Goal: Task Accomplishment & Management: Manage account settings

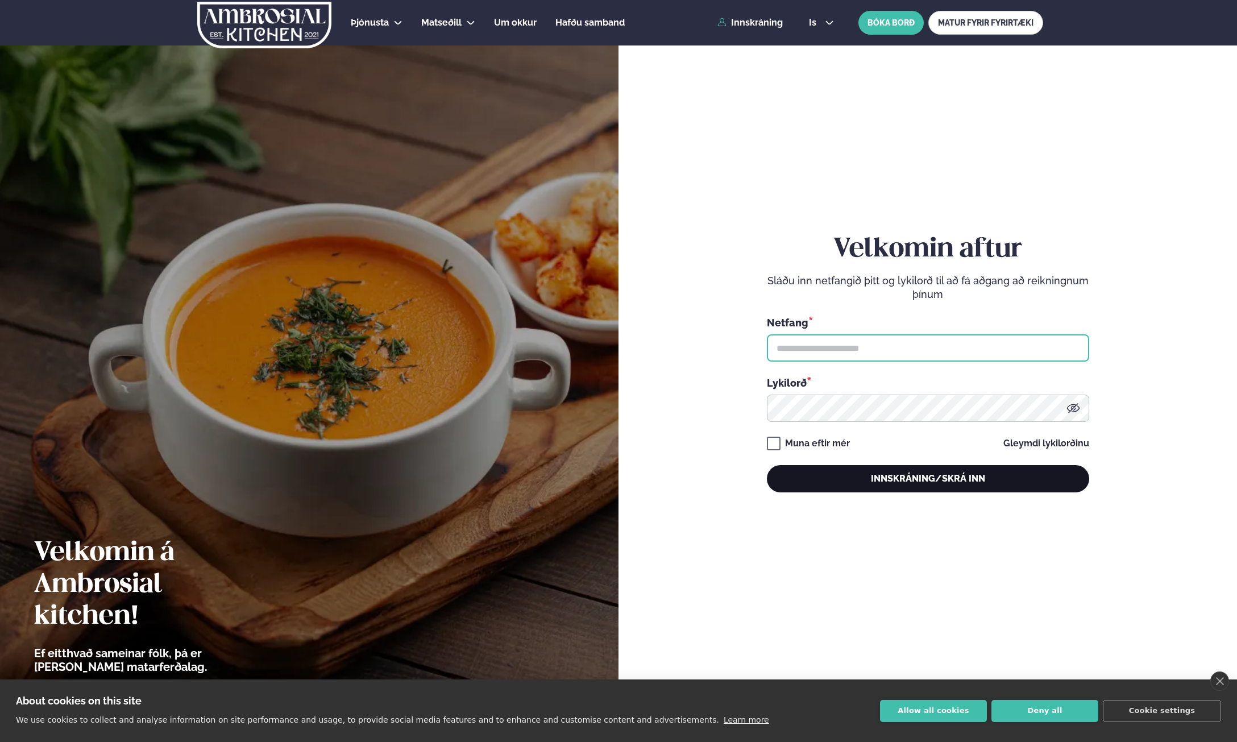
type input "**********"
click at [896, 469] on button "Innskráning/Skrá inn" at bounding box center [928, 478] width 322 height 27
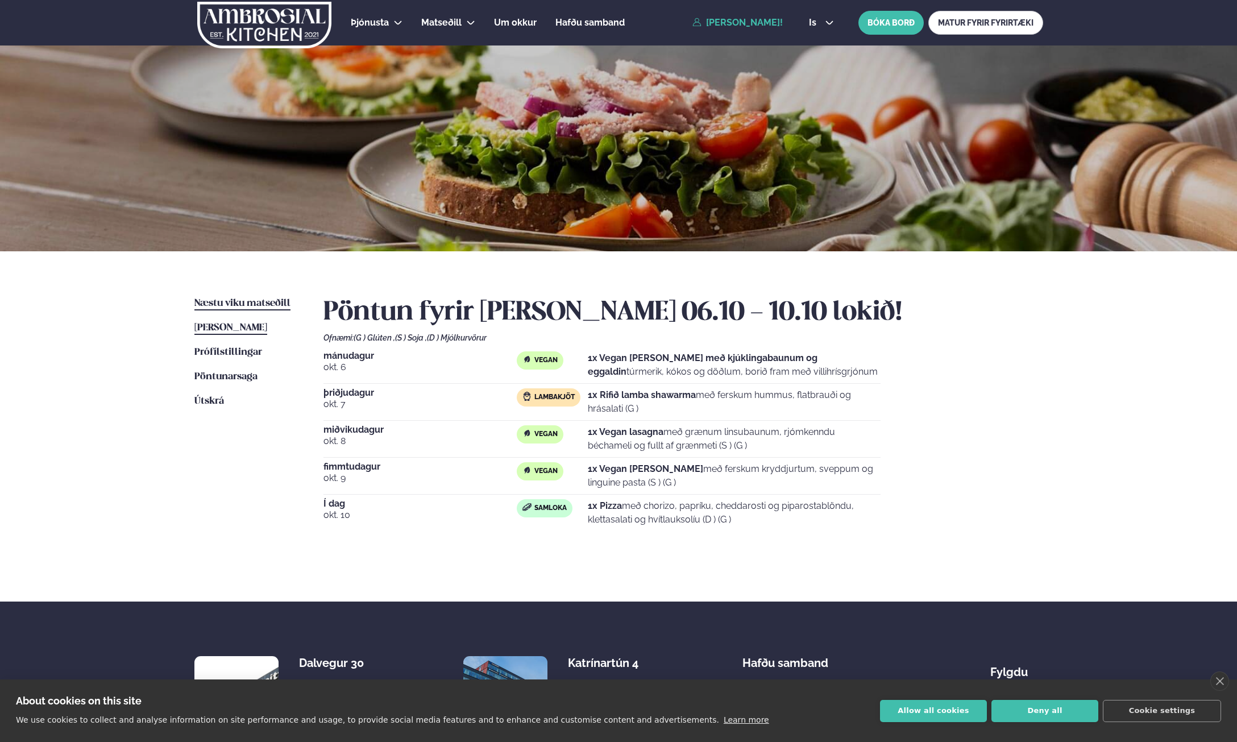
click at [246, 303] on span "Næstu viku matseðill" at bounding box center [242, 303] width 96 height 10
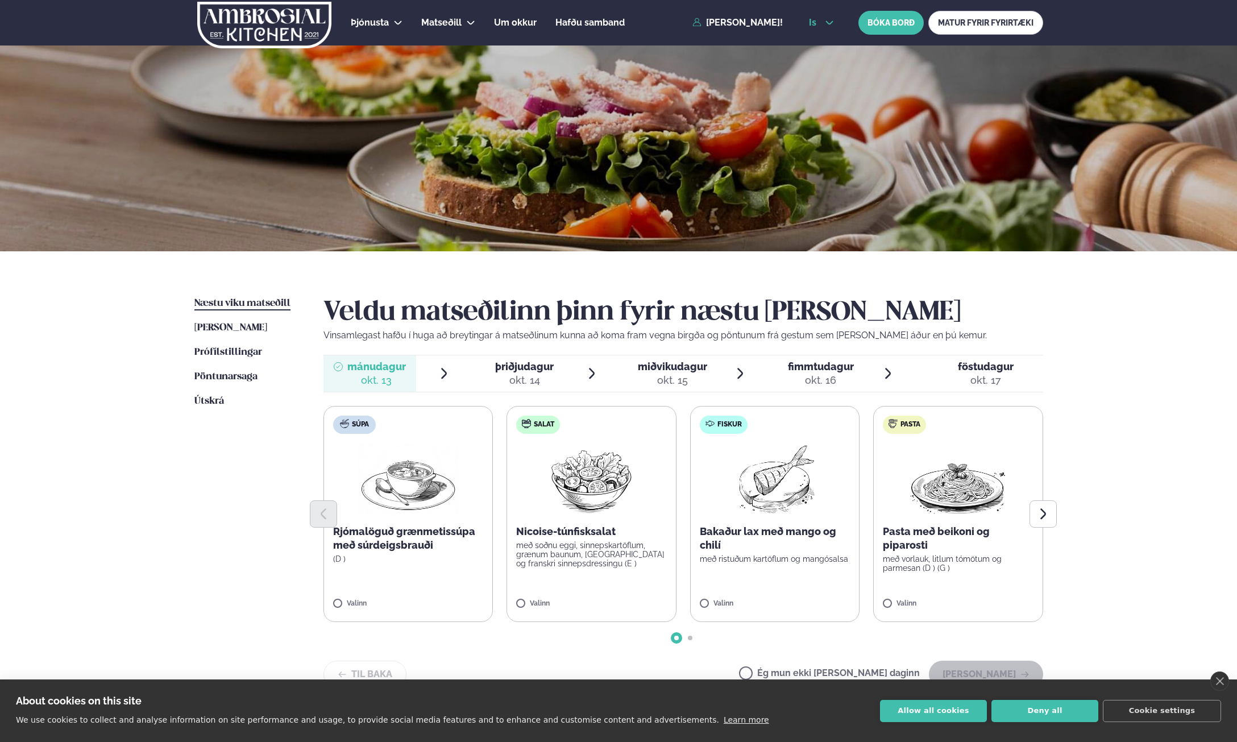
click at [810, 18] on span "is" at bounding box center [814, 22] width 11 height 9
click at [815, 47] on link "en" at bounding box center [821, 43] width 43 height 23
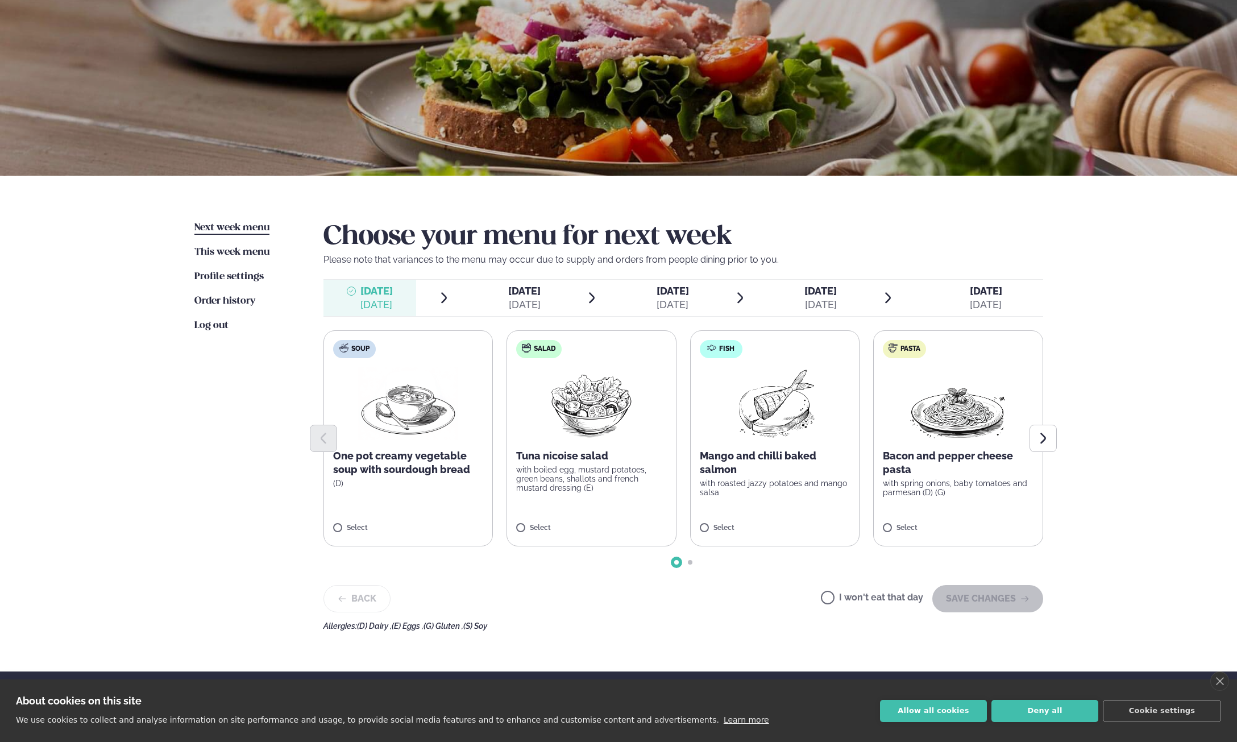
scroll to position [57, 0]
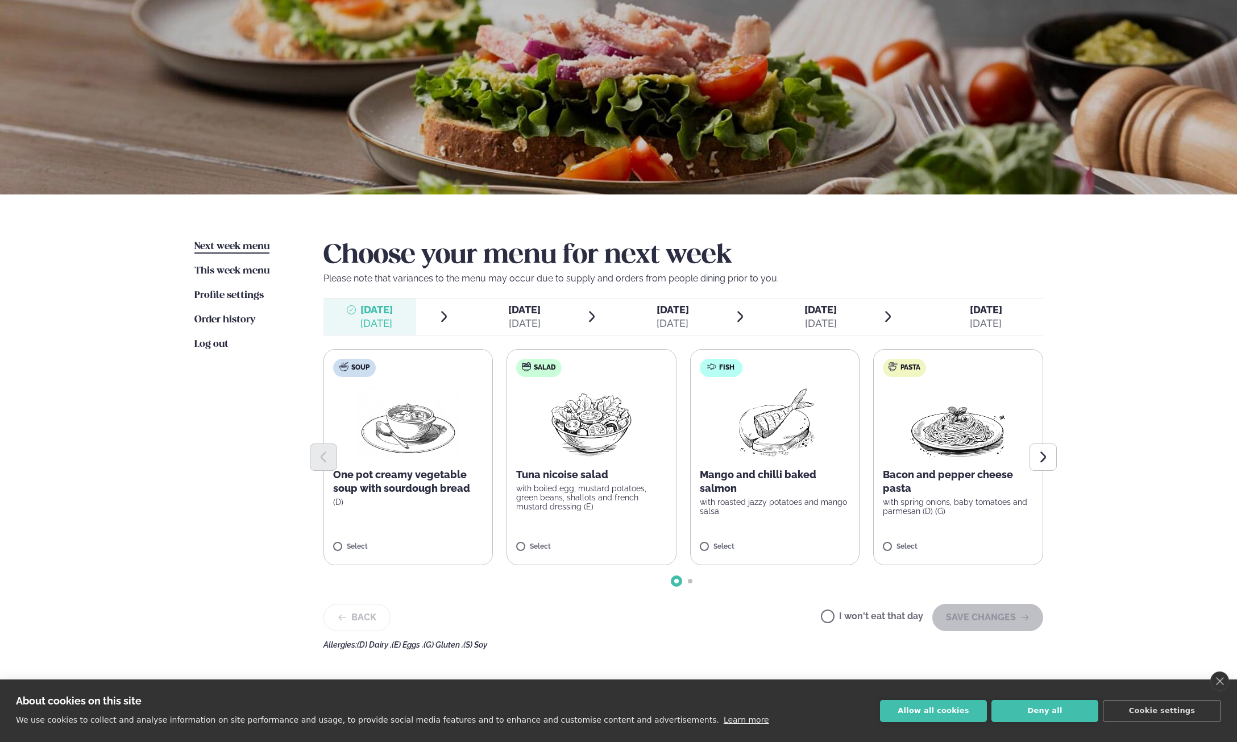
click at [441, 312] on icon at bounding box center [444, 316] width 6 height 11
click at [1049, 458] on icon "Next slide" at bounding box center [1043, 457] width 14 height 14
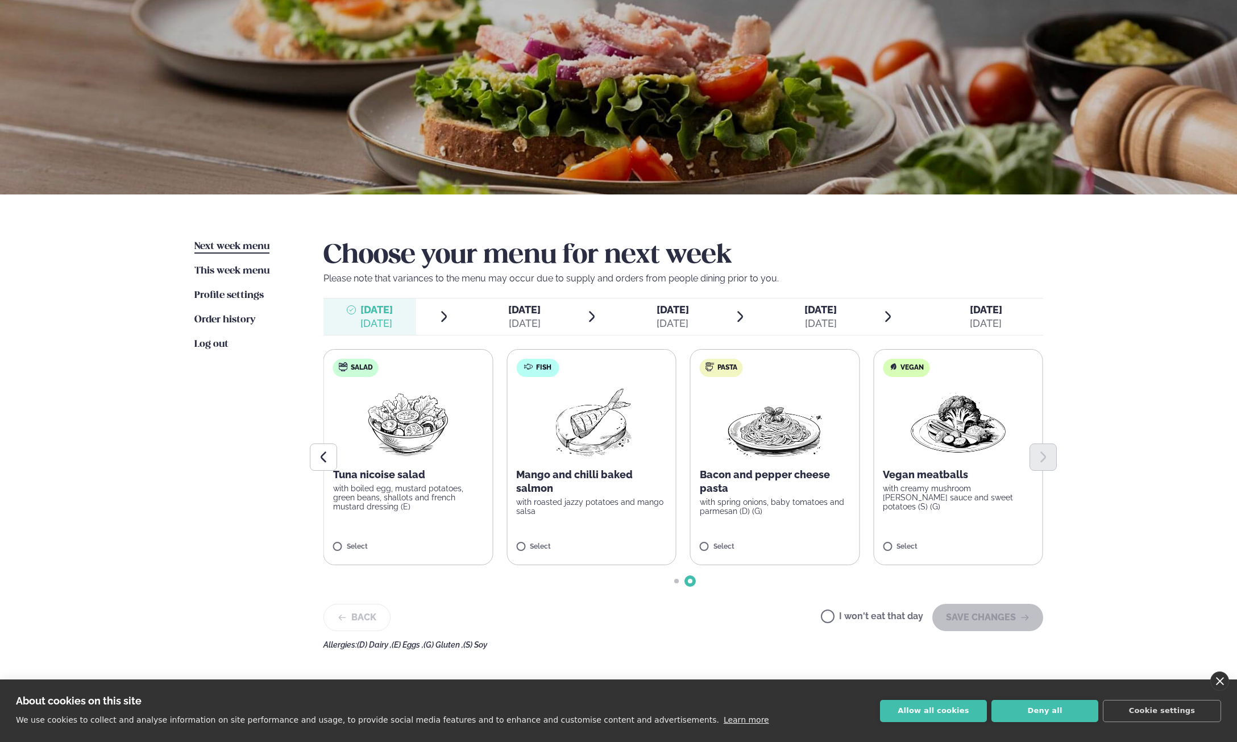
click at [1219, 680] on link "close" at bounding box center [1219, 680] width 19 height 19
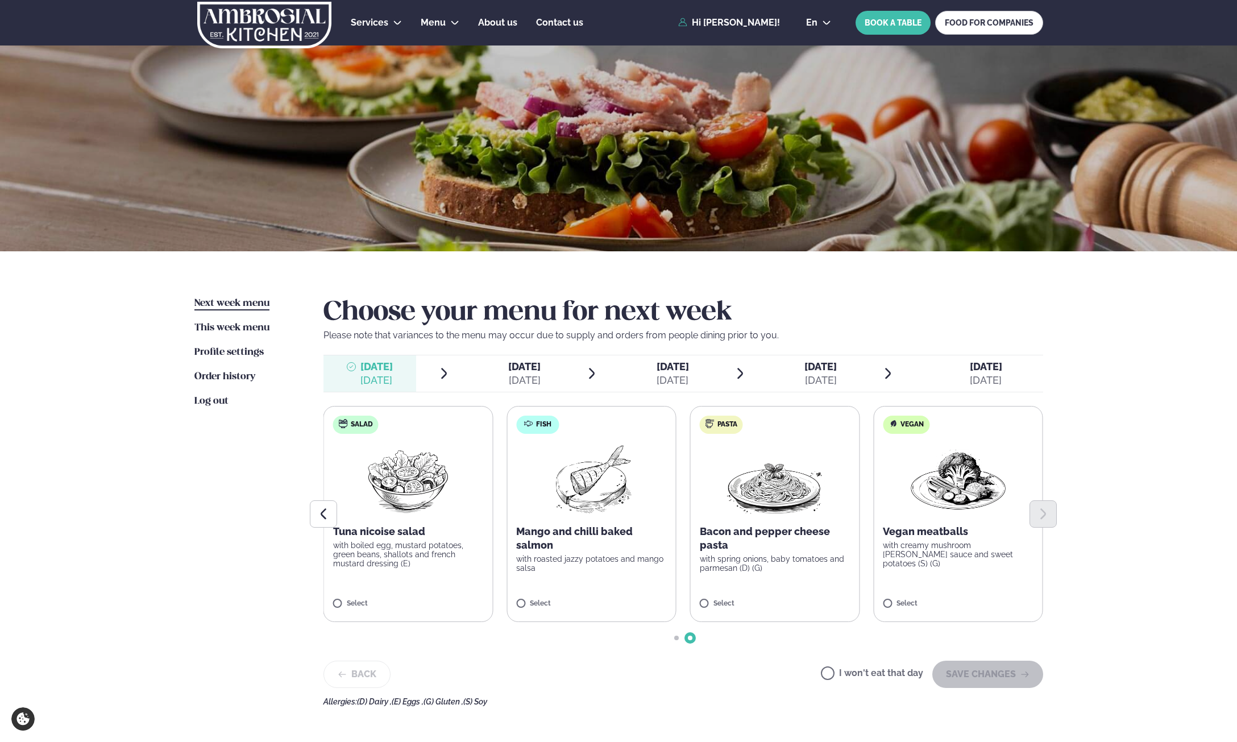
click at [888, 380] on icon at bounding box center [888, 374] width 14 height 14
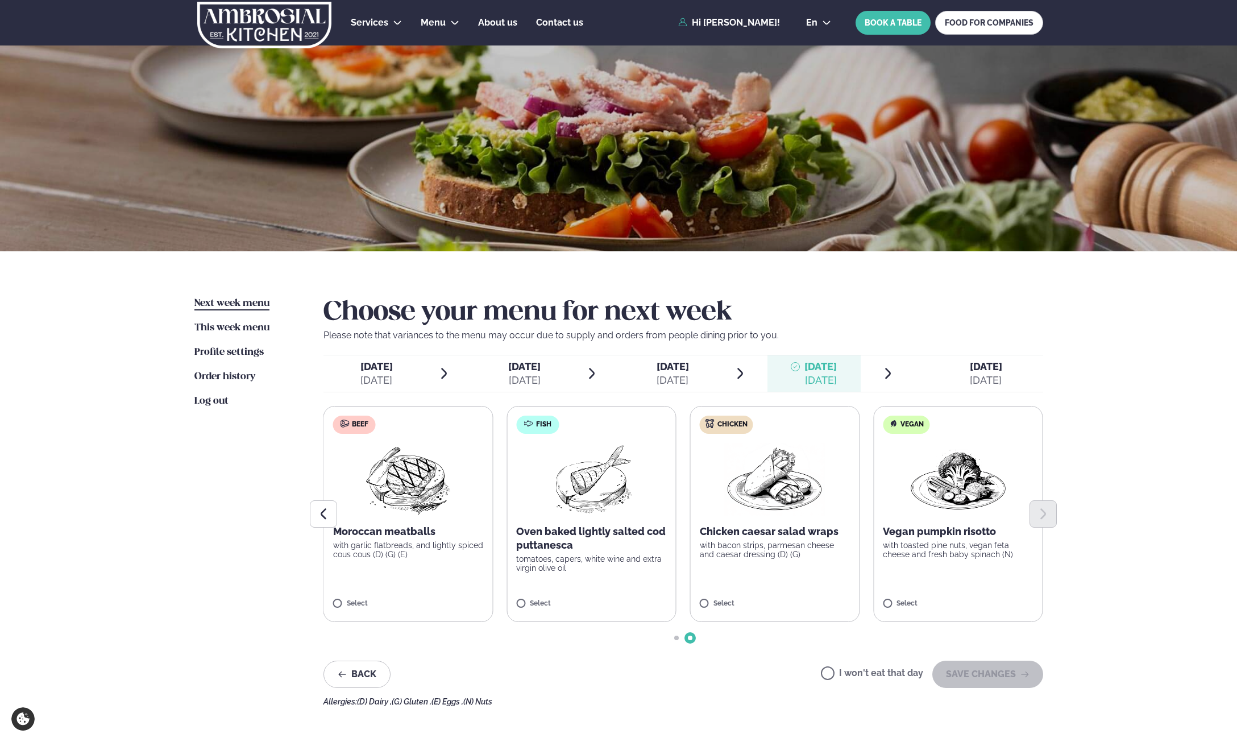
click at [987, 379] on div "[DATE]" at bounding box center [986, 380] width 32 height 14
